Goal: Find specific page/section

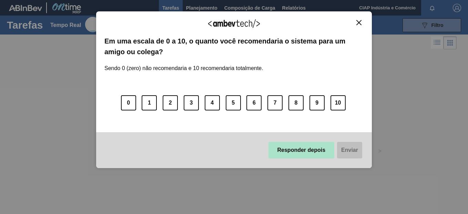
click at [290, 151] on button "Responder depois" at bounding box center [301, 150] width 66 height 17
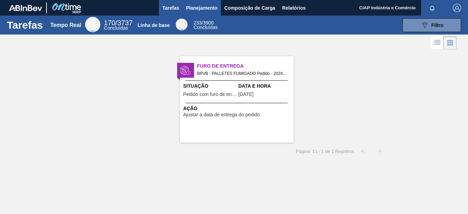
click at [203, 6] on span "Planejamento" at bounding box center [201, 8] width 31 height 8
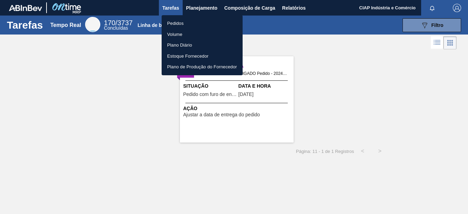
click at [172, 22] on li "Pedidos" at bounding box center [202, 23] width 81 height 11
